Goal: Download file/media

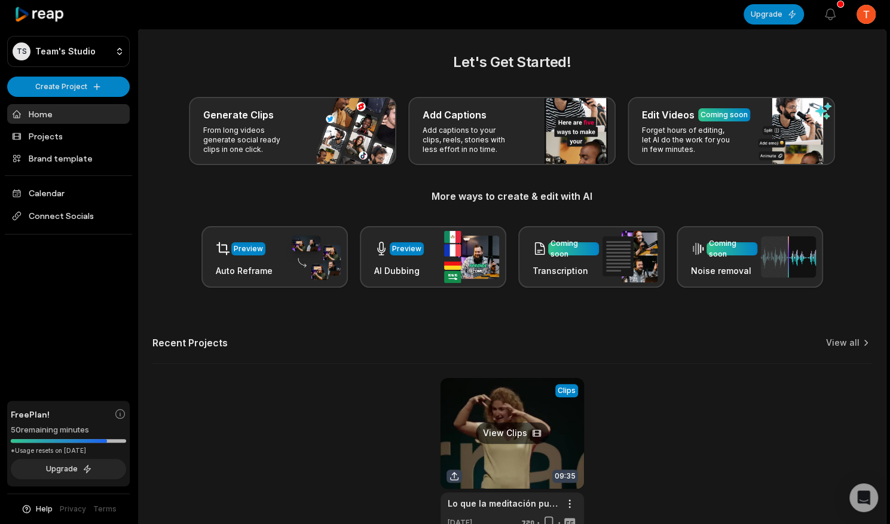
click at [509, 441] on link at bounding box center [513, 456] width 144 height 157
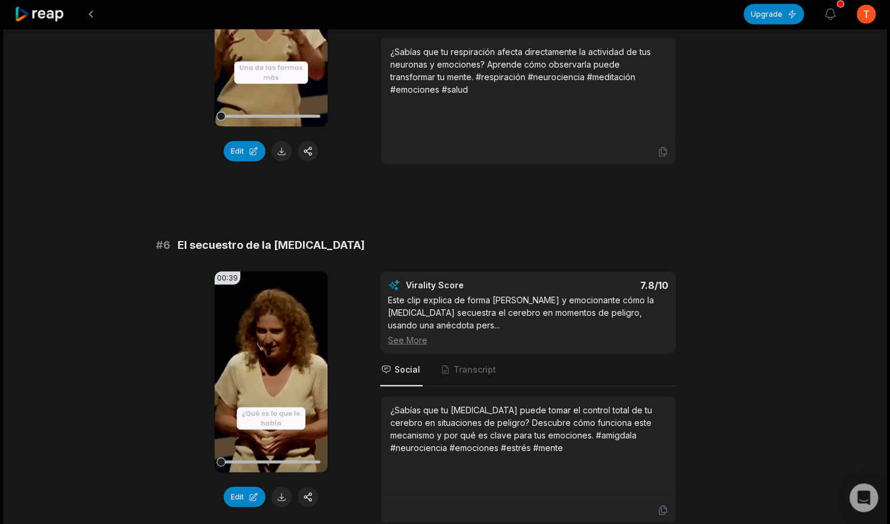
scroll to position [1671, 0]
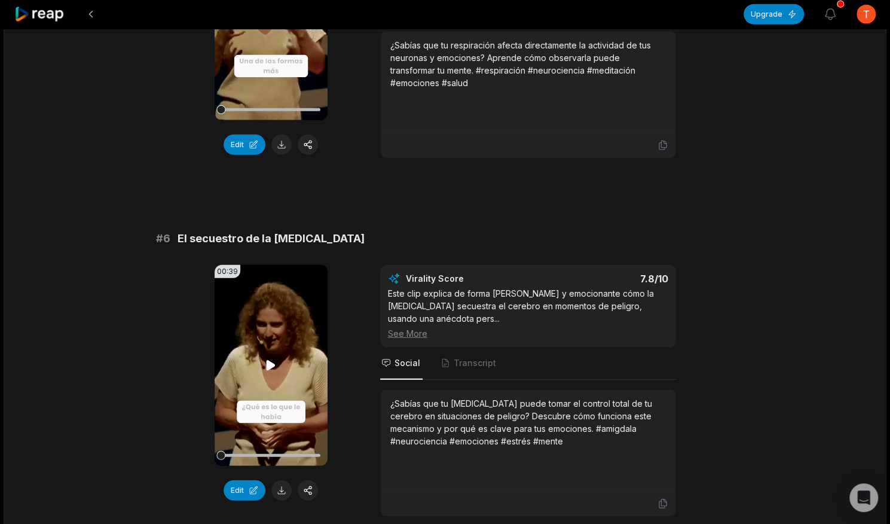
click at [267, 360] on icon at bounding box center [271, 365] width 9 height 10
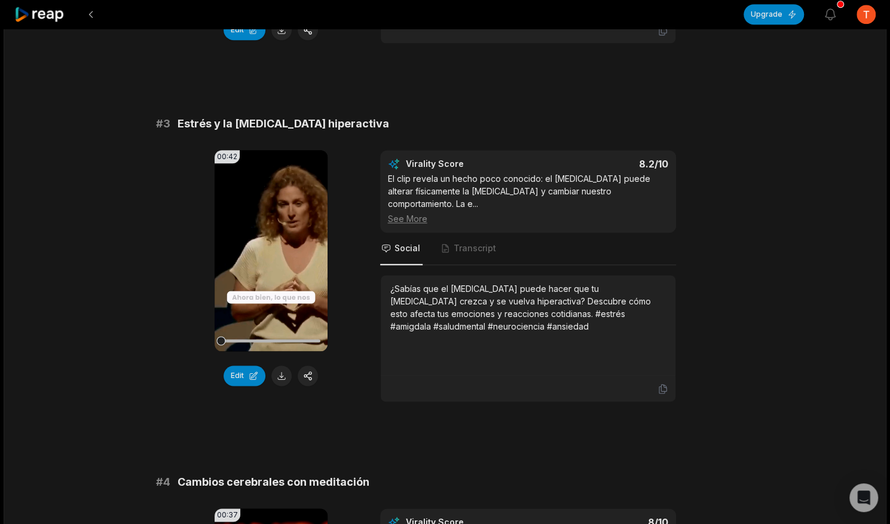
scroll to position [735, 0]
click at [273, 248] on icon at bounding box center [271, 251] width 9 height 10
click at [283, 367] on button at bounding box center [281, 376] width 20 height 20
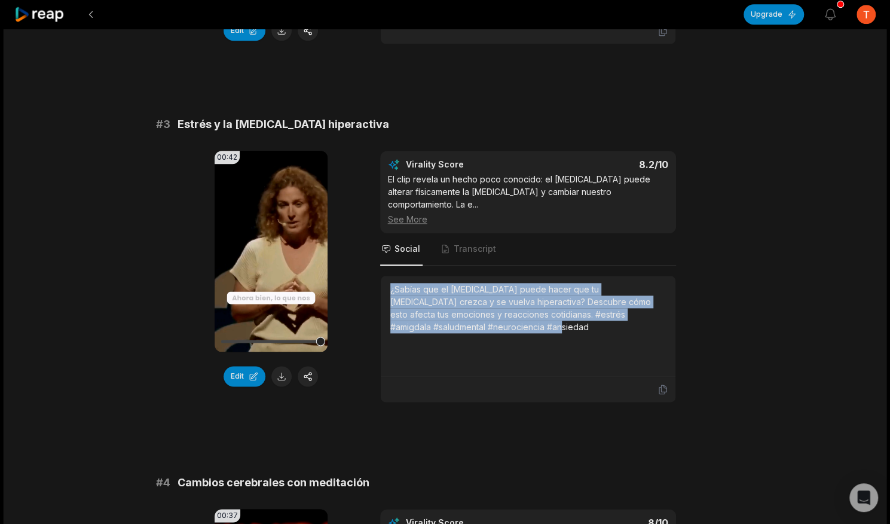
drag, startPoint x: 503, startPoint y: 313, endPoint x: 373, endPoint y: 263, distance: 139.5
click at [373, 263] on div "00:42 Your browser does not support mp4 format. Edit Virality Score 8.2 /10 El …" at bounding box center [445, 277] width 579 height 252
copy div "¿Sabías que el [MEDICAL_DATA] puede hacer que tu [MEDICAL_DATA] crezca y se vue…"
click at [251, 368] on button "Edit" at bounding box center [245, 376] width 42 height 20
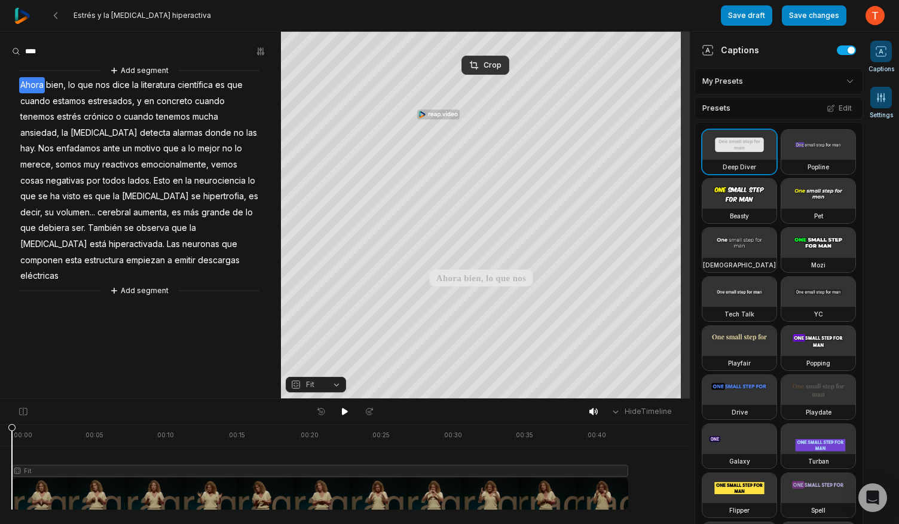
click at [886, 109] on button "Settings" at bounding box center [881, 103] width 23 height 33
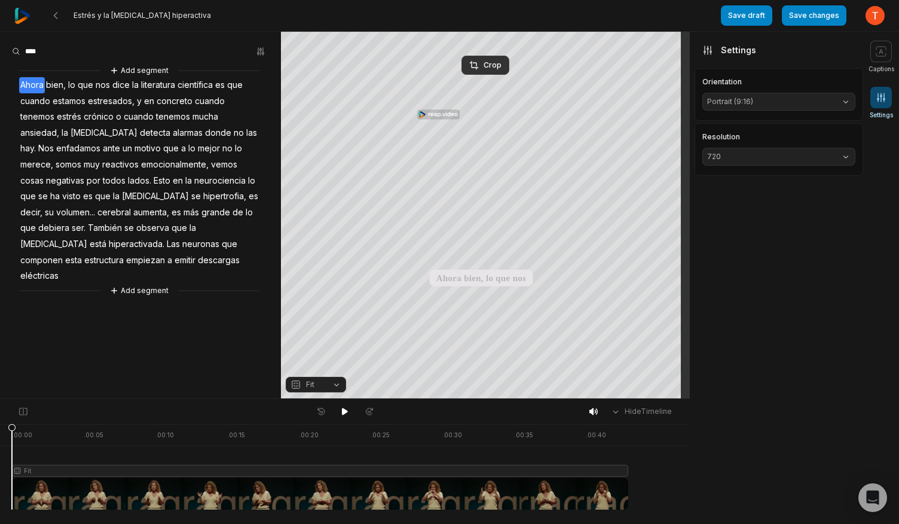
click at [886, 109] on button "Settings" at bounding box center [881, 103] width 23 height 33
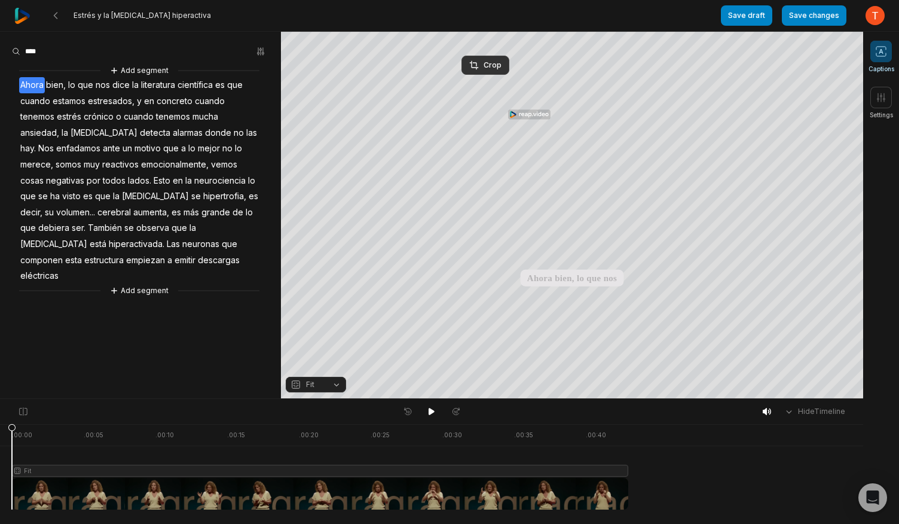
click at [884, 50] on icon at bounding box center [881, 51] width 12 height 12
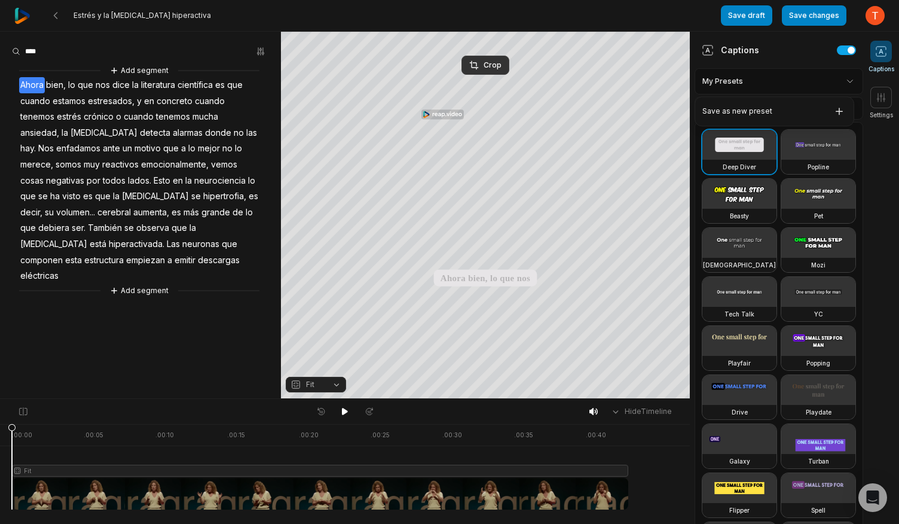
click at [842, 83] on html "Estrés y la amígdala hiperactiva Save draft Save changes Open user menu Caption…" at bounding box center [449, 262] width 899 height 524
click at [739, 84] on html "Estrés y la amígdala hiperactiva Save draft Save changes Open user menu Caption…" at bounding box center [449, 262] width 899 height 524
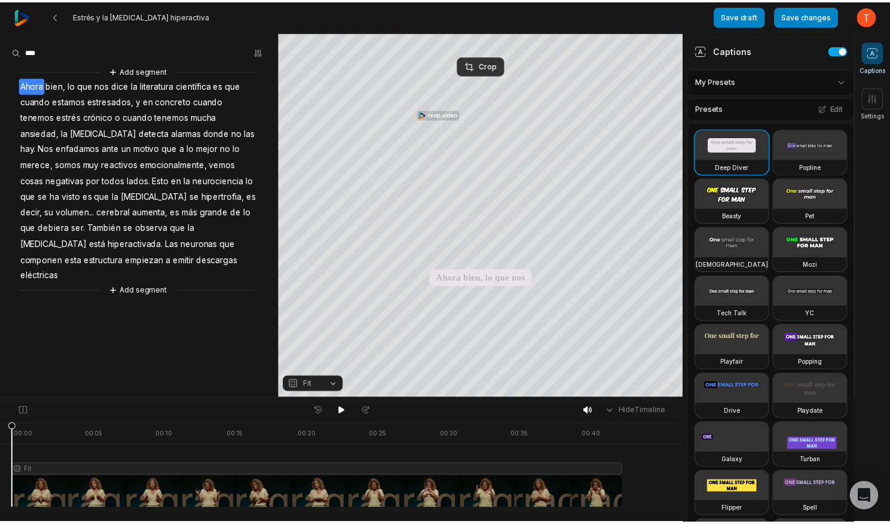
scroll to position [50, 0]
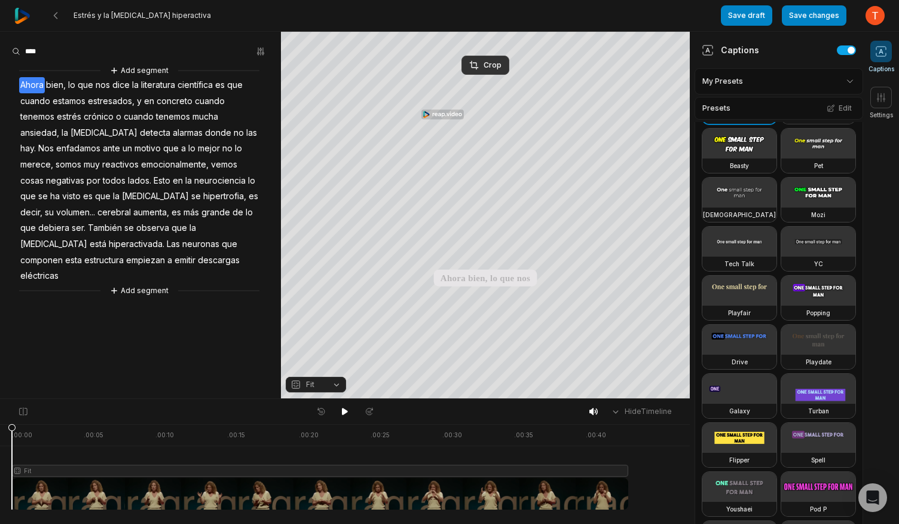
click at [335, 383] on button "Fit" at bounding box center [316, 385] width 60 height 16
click at [326, 332] on div "Split" at bounding box center [316, 334] width 60 height 16
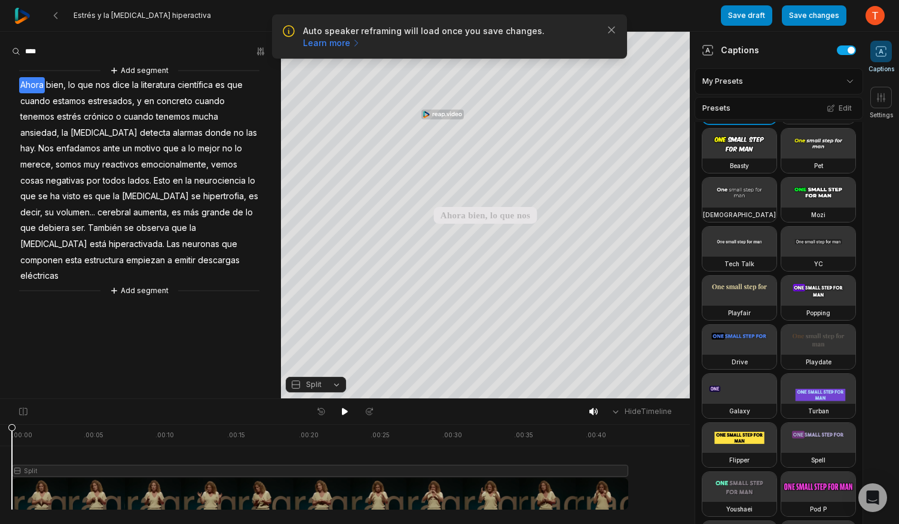
click at [329, 382] on button "Split" at bounding box center [316, 385] width 60 height 16
click at [319, 355] on div "Streaming" at bounding box center [316, 350] width 60 height 16
click at [330, 384] on button "Streaming" at bounding box center [316, 385] width 60 height 16
click at [327, 371] on div "Fill" at bounding box center [316, 366] width 60 height 16
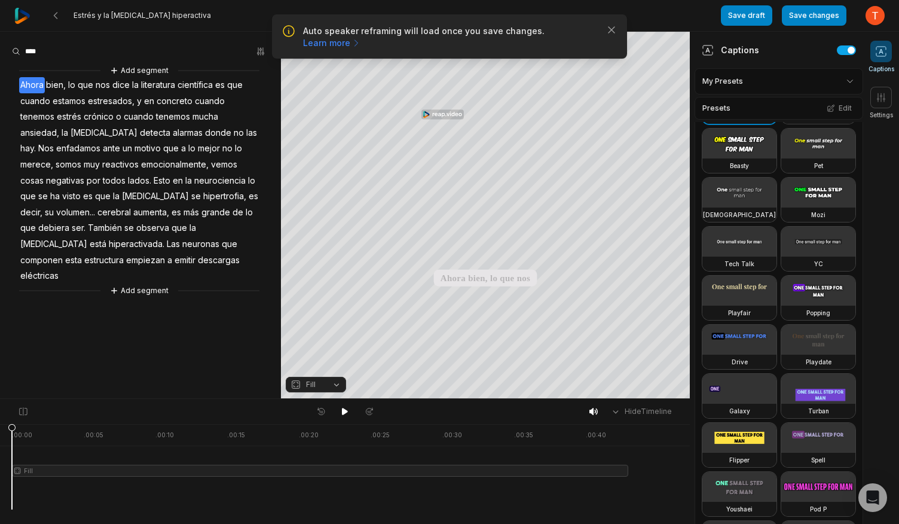
click at [335, 384] on button "Fill" at bounding box center [316, 385] width 60 height 16
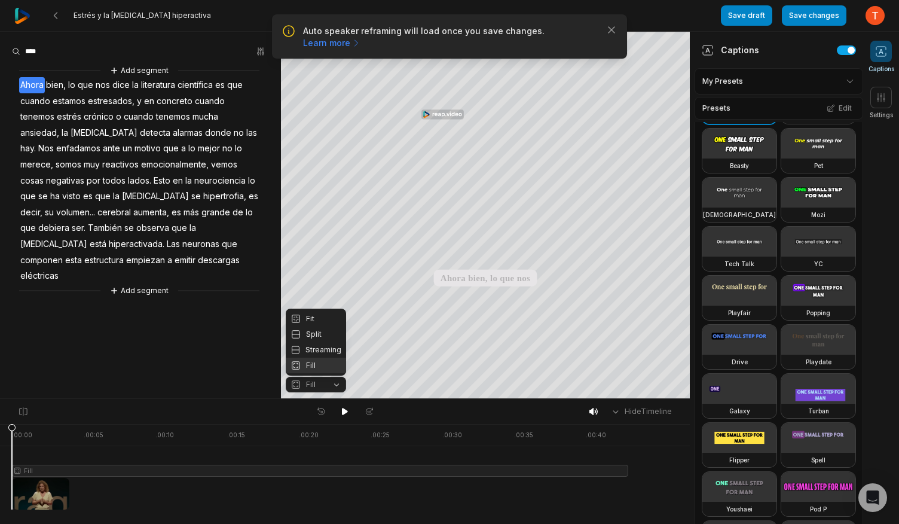
click at [335, 384] on button "Fill" at bounding box center [316, 385] width 60 height 16
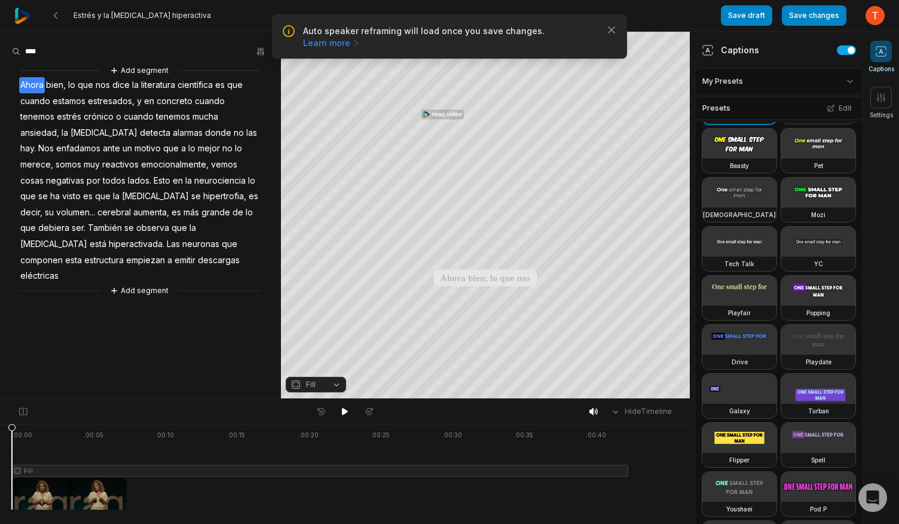
click at [310, 384] on span "Fill" at bounding box center [311, 384] width 10 height 11
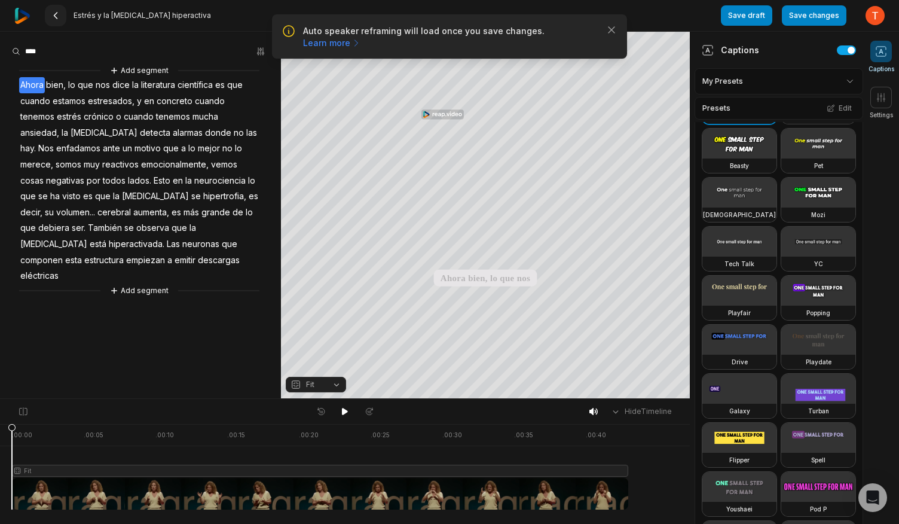
click at [58, 17] on icon at bounding box center [56, 16] width 10 height 10
